Goal: Information Seeking & Learning: Learn about a topic

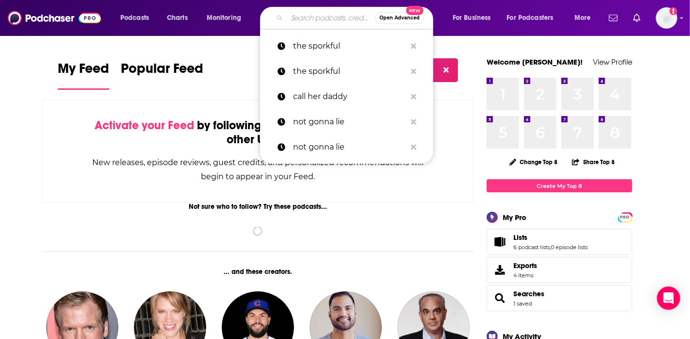
click at [313, 21] on input "Search podcasts, credits, & more..." at bounding box center [331, 18] width 88 height 16
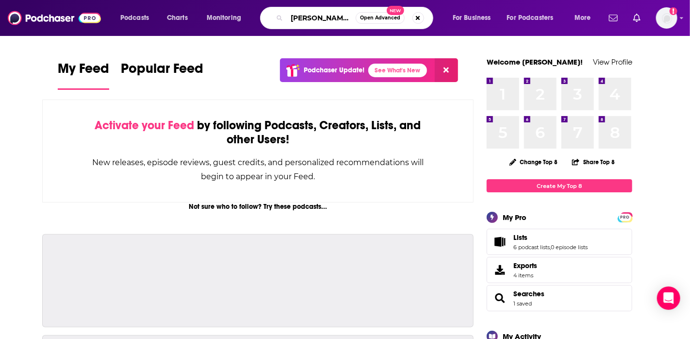
type input "[PERSON_NAME] LE BATARD"
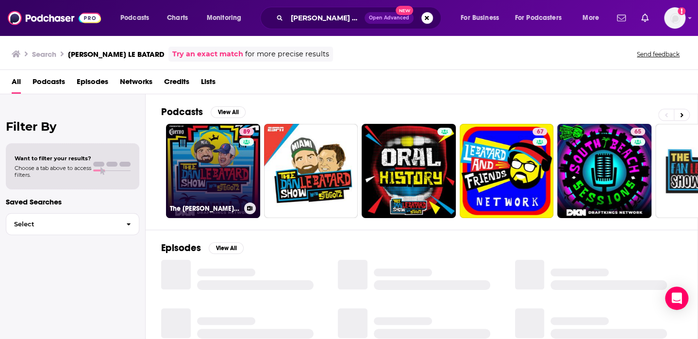
click at [238, 175] on link "89 The [PERSON_NAME] Le Batard Show with Stugotz" at bounding box center [213, 171] width 94 height 94
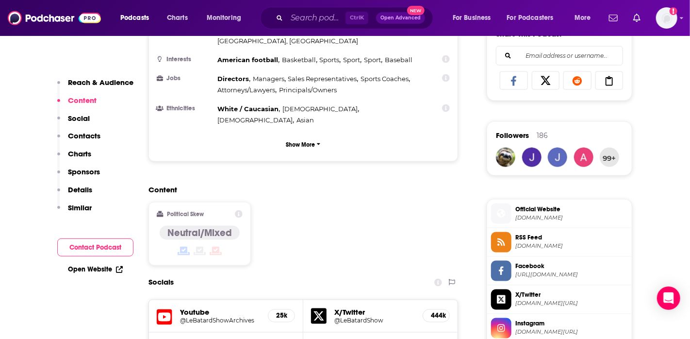
scroll to position [631, 0]
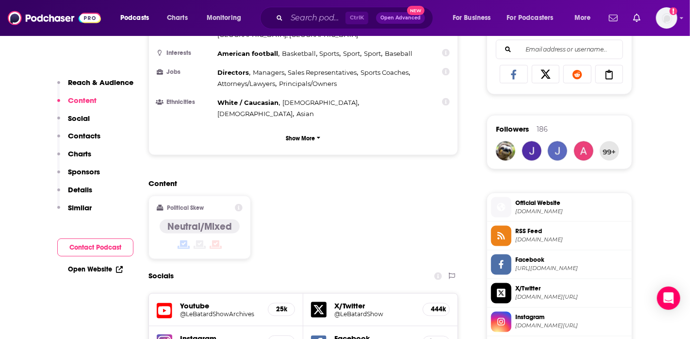
click at [531, 296] on span "[DOMAIN_NAME][URL]" at bounding box center [572, 297] width 113 height 7
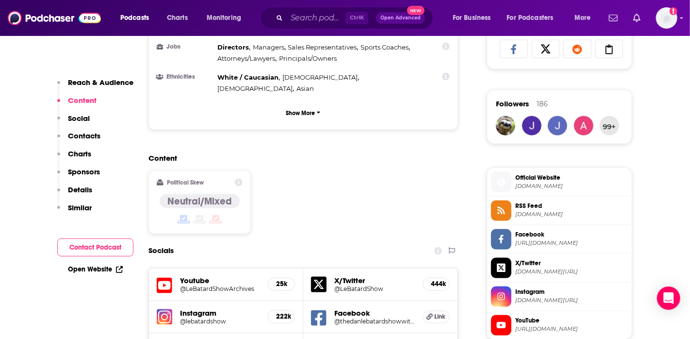
scroll to position [680, 0]
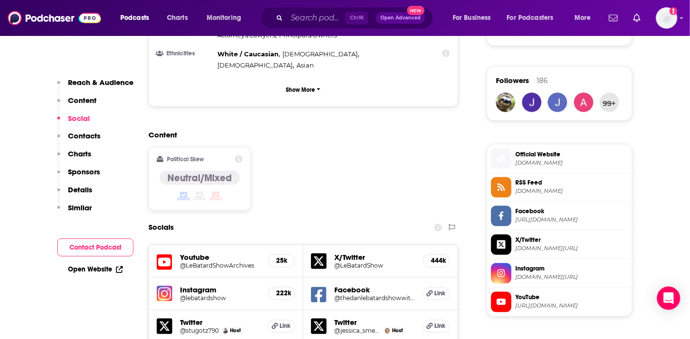
click at [526, 299] on span "YouTube" at bounding box center [572, 297] width 113 height 9
click at [518, 275] on span "[DOMAIN_NAME][URL]" at bounding box center [572, 277] width 113 height 7
